Goal: Find contact information: Find contact information

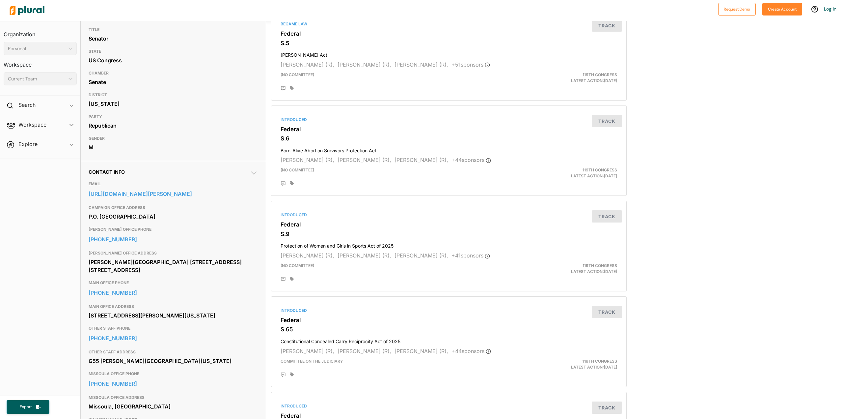
scroll to position [99, 0]
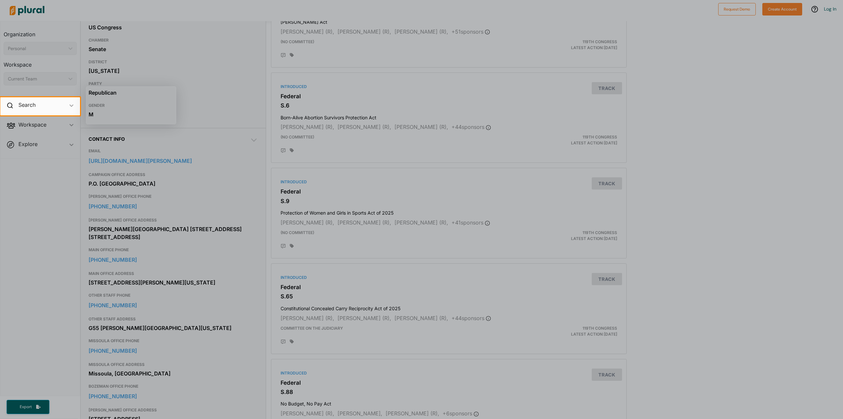
drag, startPoint x: 114, startPoint y: 327, endPoint x: 201, endPoint y: 339, distance: 88.1
click at [201, 339] on div at bounding box center [421, 266] width 843 height 303
drag, startPoint x: 131, startPoint y: 329, endPoint x: 144, endPoint y: 205, distance: 125.2
click at [90, 327] on div at bounding box center [421, 266] width 843 height 303
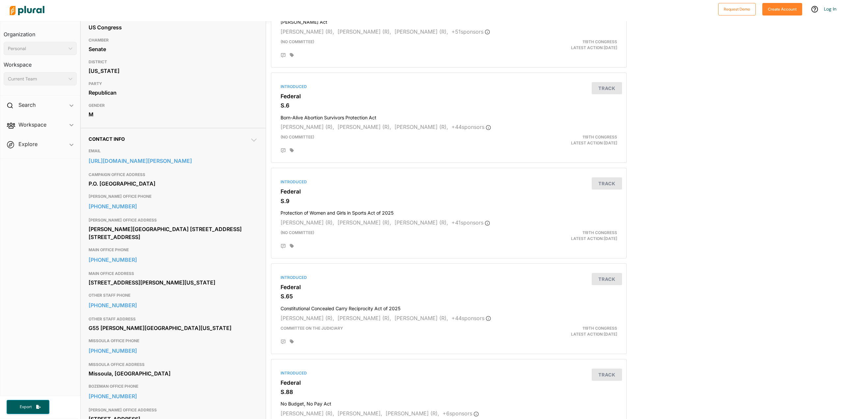
drag, startPoint x: 122, startPoint y: 328, endPoint x: 65, endPoint y: 328, distance: 57.3
click at [65, 328] on nav "Organization Personal ic_keyboard_arrow_down Personal Workspace Current Team ic…" at bounding box center [40, 208] width 80 height 375
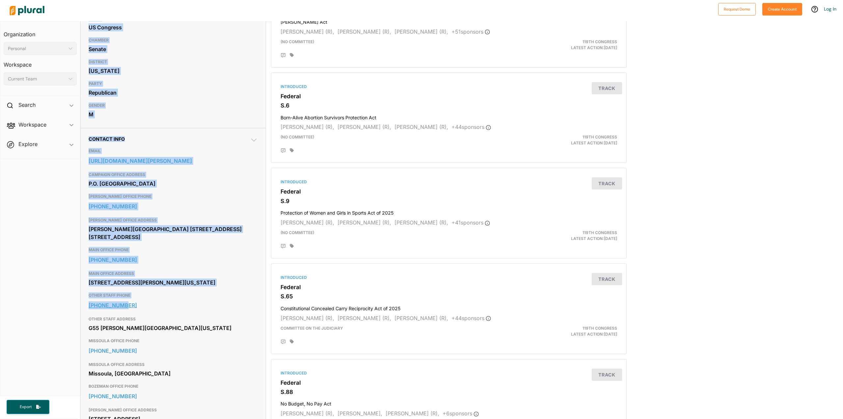
drag, startPoint x: 75, startPoint y: 325, endPoint x: 132, endPoint y: 322, distance: 57.0
click at [122, 330] on div "Organization Personal ic_keyboard_arrow_down Personal Workspace Current Team ic…" at bounding box center [421, 220] width 843 height 398
click at [137, 299] on h3 "OTHER STAFF PHONE" at bounding box center [173, 295] width 169 height 8
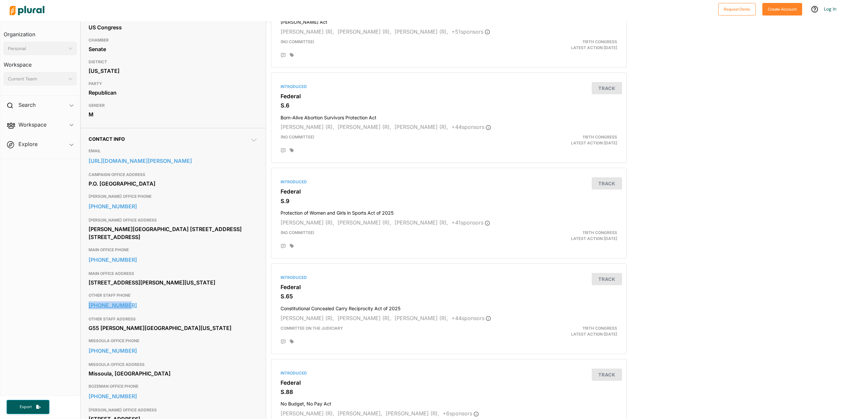
drag, startPoint x: 132, startPoint y: 318, endPoint x: 135, endPoint y: 330, distance: 12.8
click at [135, 313] on div "OTHER STAFF PHONE [PHONE_NUMBER]" at bounding box center [173, 301] width 169 height 24
copy div "[PHONE_NUMBER]"
